Goal: Check status: Check status

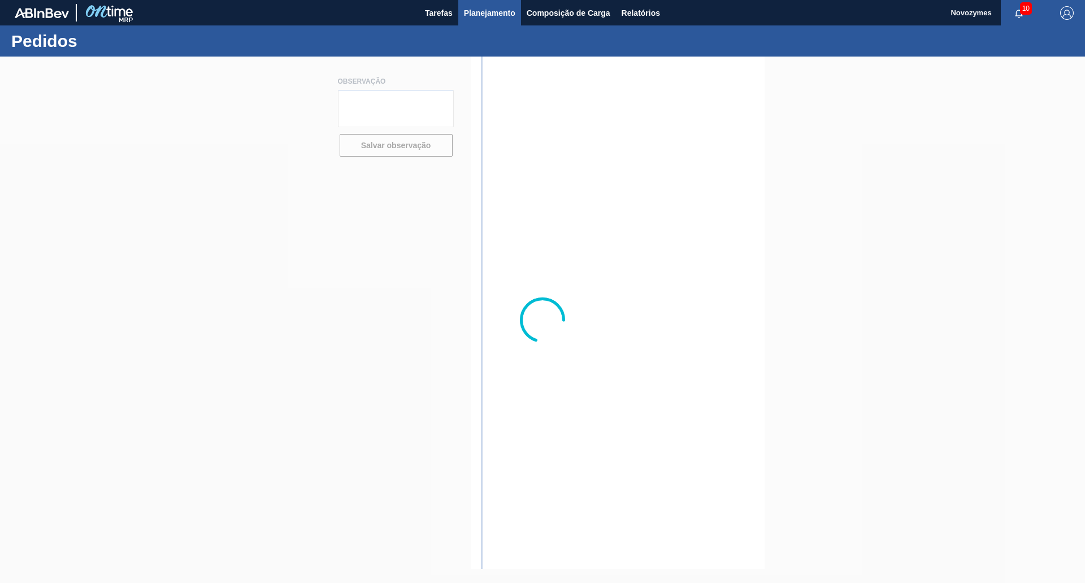
type textarea "[PERSON_NAME] será enviado em até 04/julho pois iniciaremos importação sob dema…"
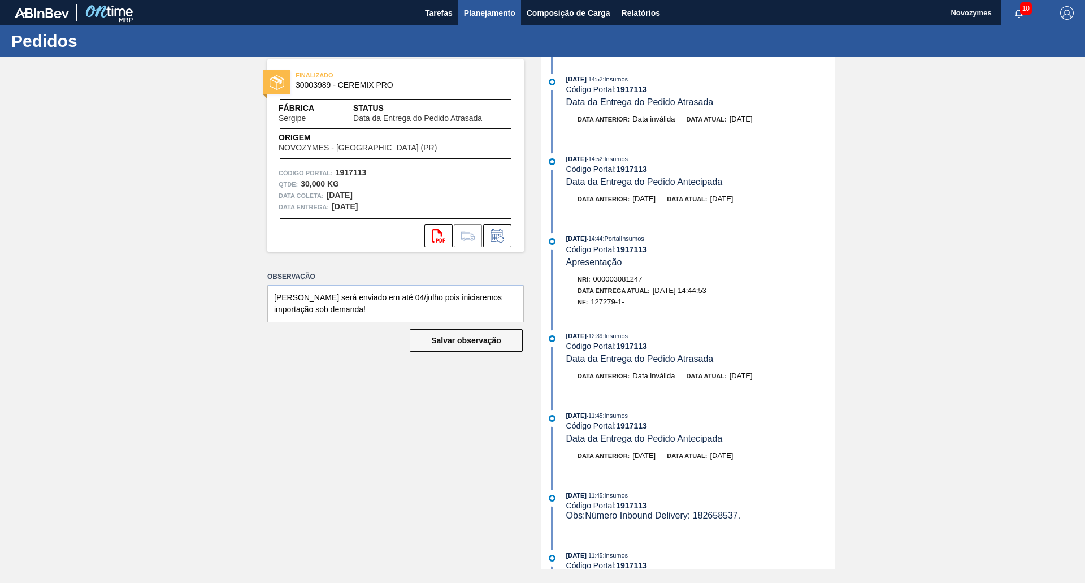
click at [489, 6] on span "Planejamento" at bounding box center [489, 13] width 51 height 14
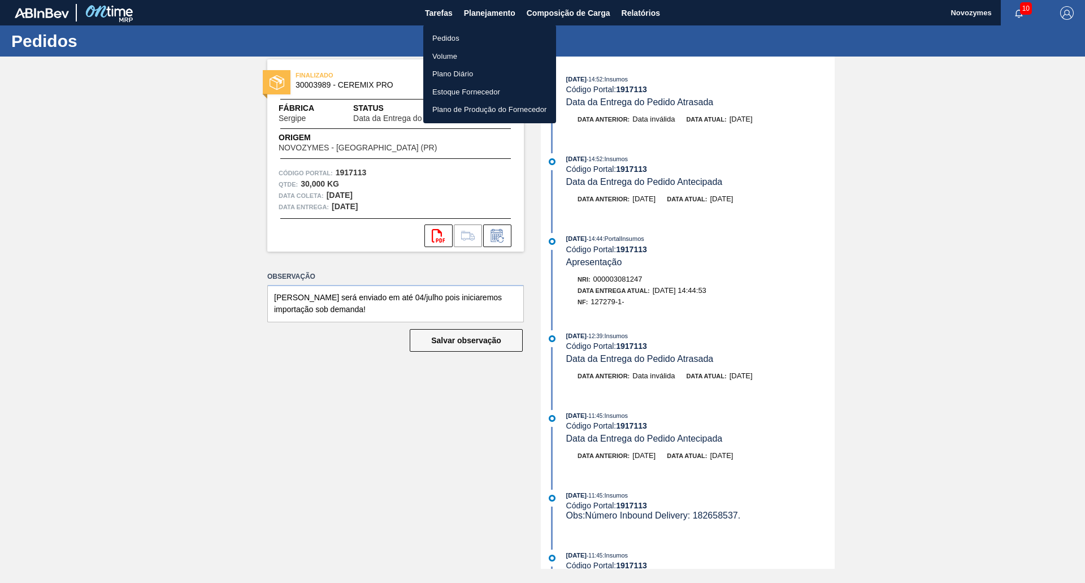
click at [459, 35] on li "Pedidos" at bounding box center [489, 38] width 133 height 18
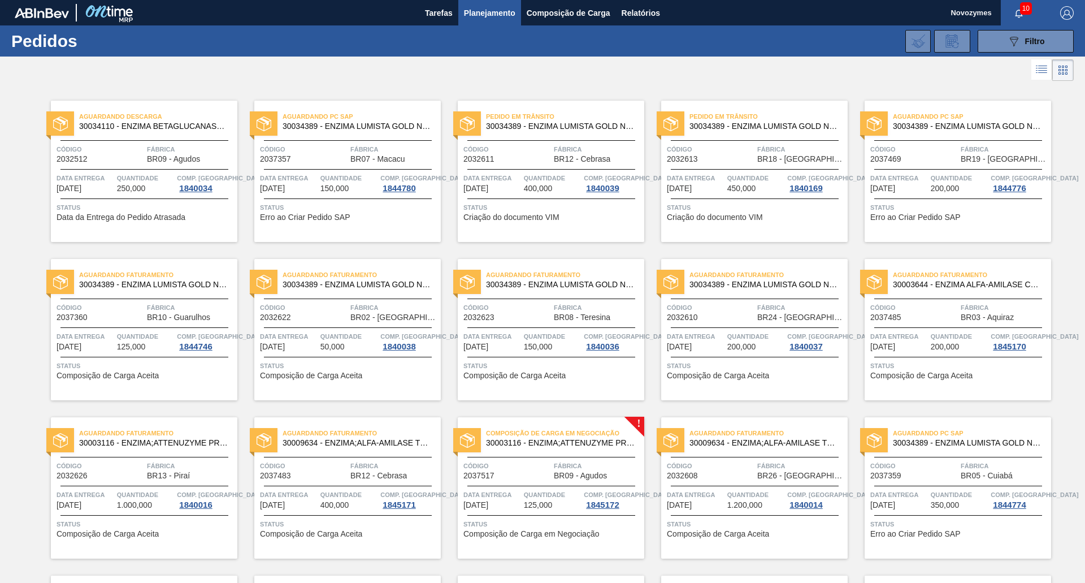
click at [180, 331] on span "Comp. [GEOGRAPHIC_DATA]" at bounding box center [221, 336] width 88 height 11
click at [128, 306] on span "Código" at bounding box center [101, 307] width 88 height 11
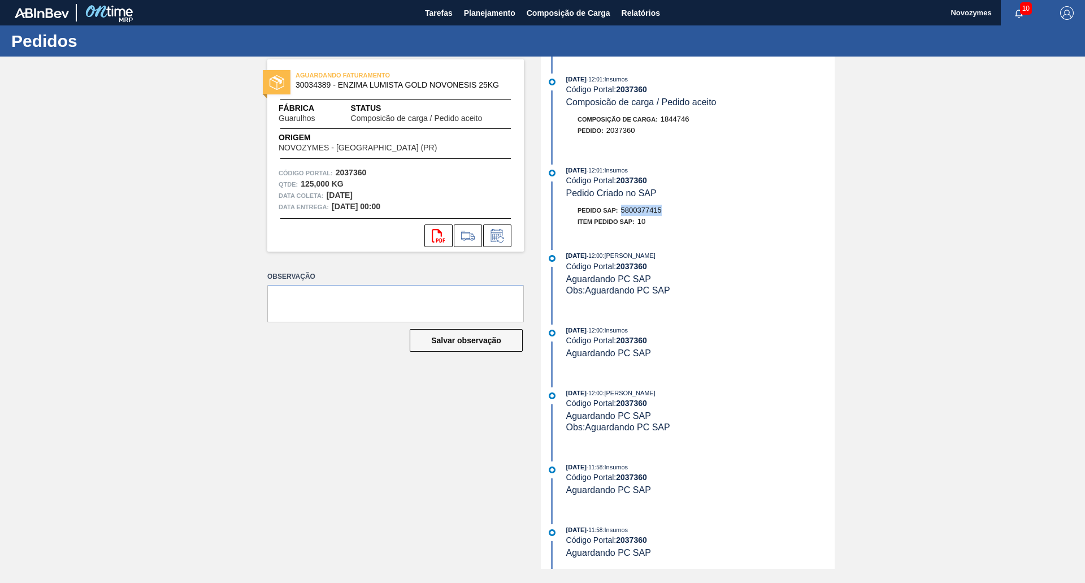
drag, startPoint x: 668, startPoint y: 209, endPoint x: 623, endPoint y: 210, distance: 45.2
click at [623, 210] on div "Pedido SAP: 5800377415" at bounding box center [700, 210] width 268 height 11
copy span "5800377415"
